Goal: Information Seeking & Learning: Learn about a topic

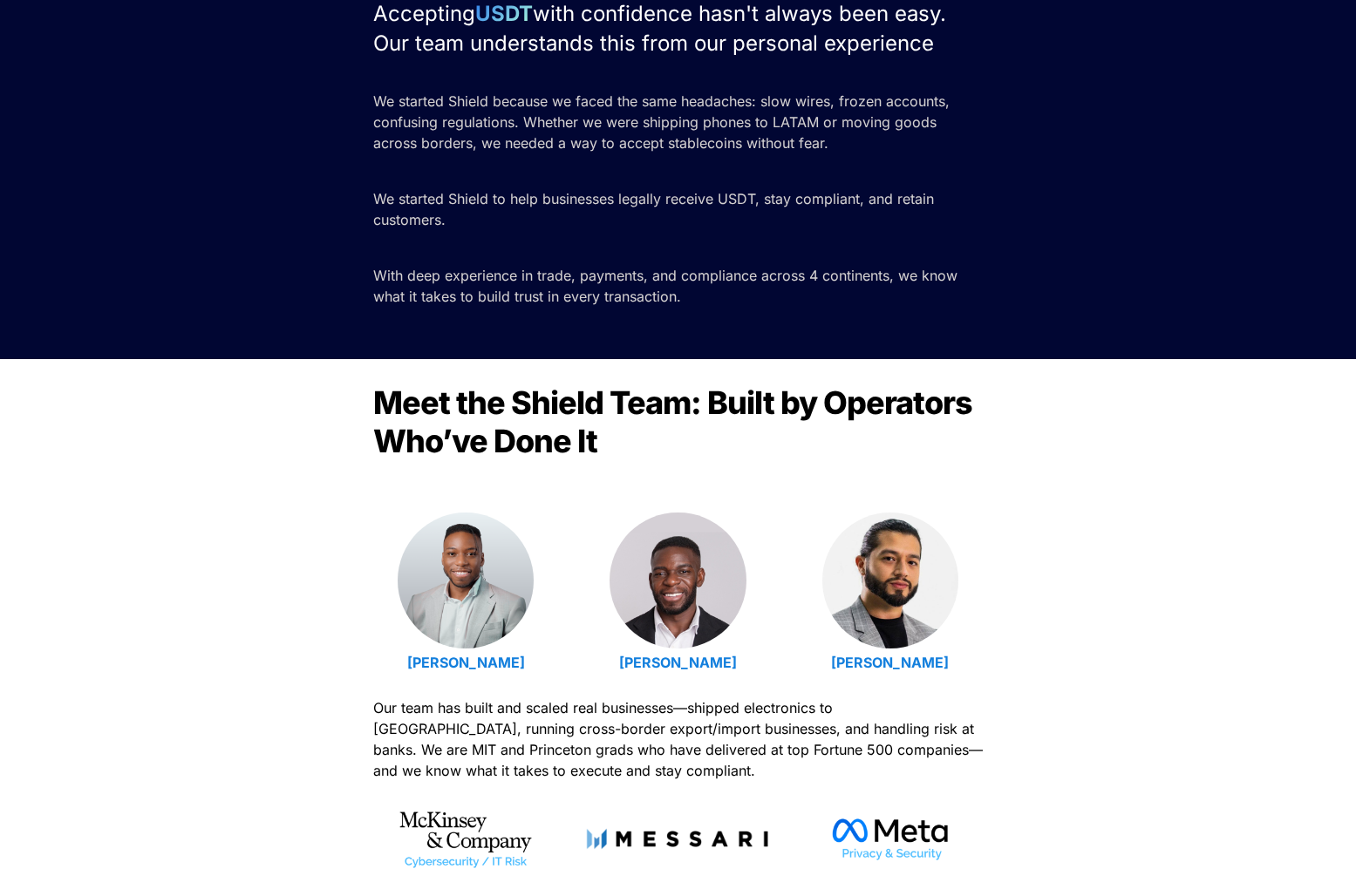
scroll to position [524, 0]
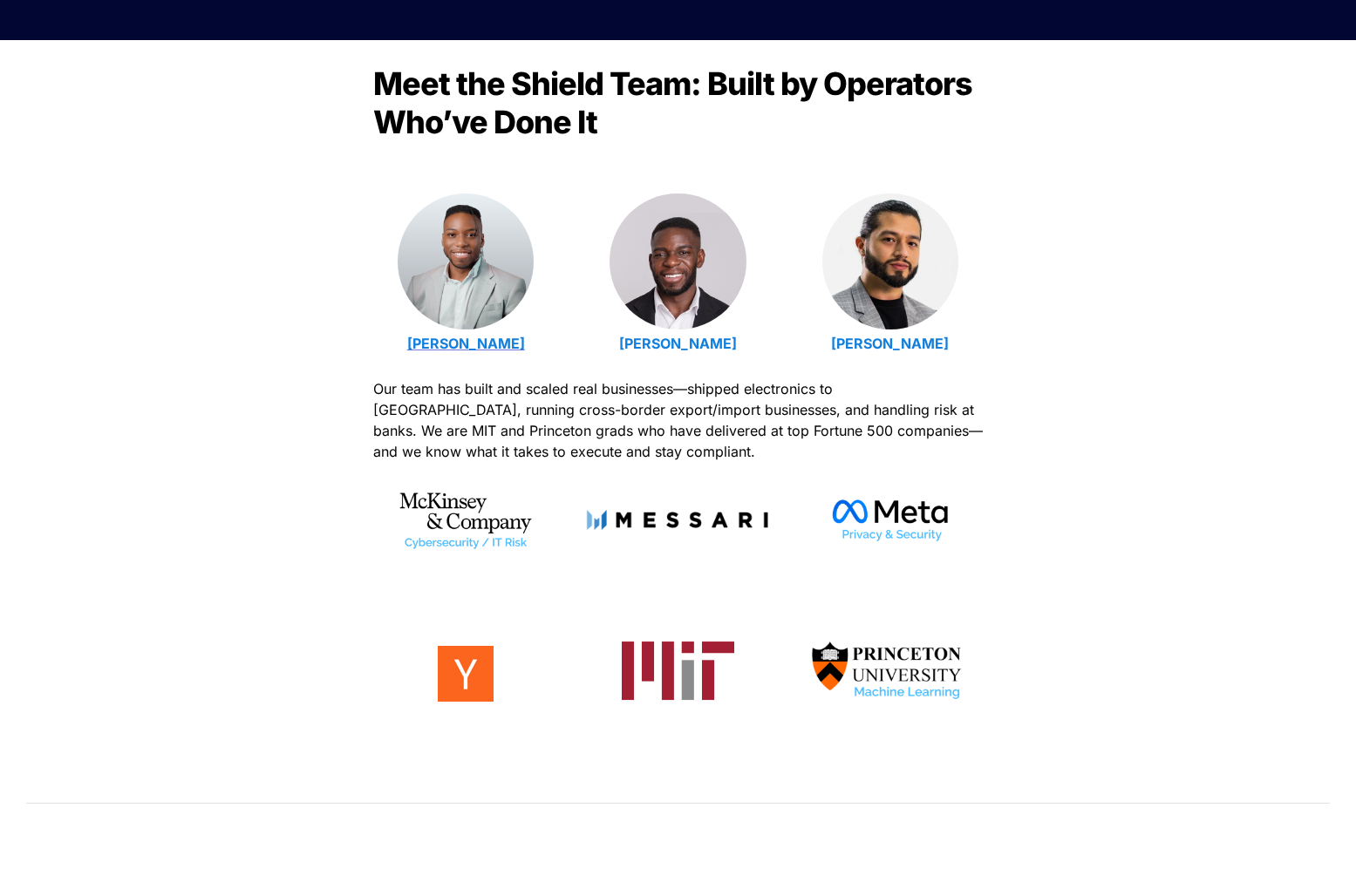
click at [484, 342] on strong "[PERSON_NAME]" at bounding box center [466, 344] width 117 height 18
click at [875, 347] on strong "[PERSON_NAME]" at bounding box center [889, 344] width 117 height 18
click at [685, 343] on strong "[PERSON_NAME]" at bounding box center [678, 344] width 117 height 18
